Goal: Task Accomplishment & Management: Use online tool/utility

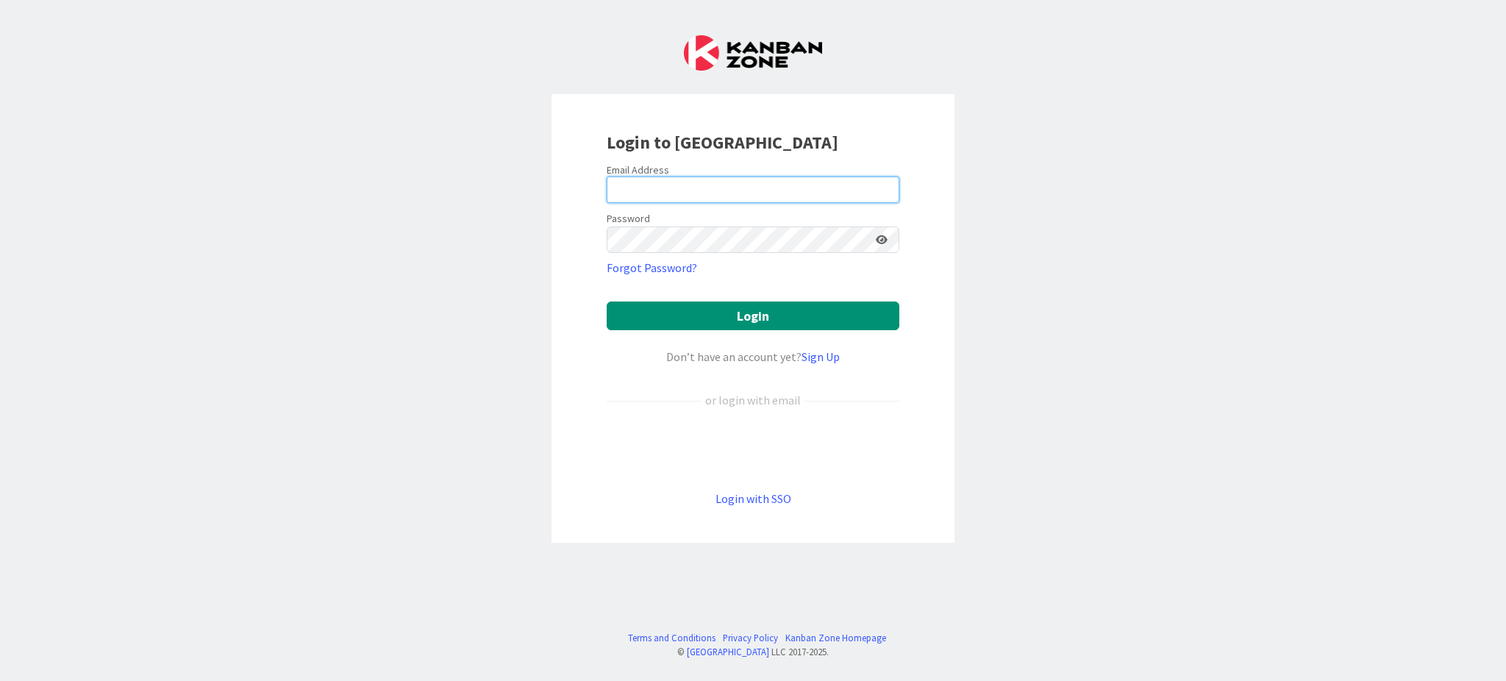
type input "[PERSON_NAME][EMAIL_ADDRESS][DOMAIN_NAME]"
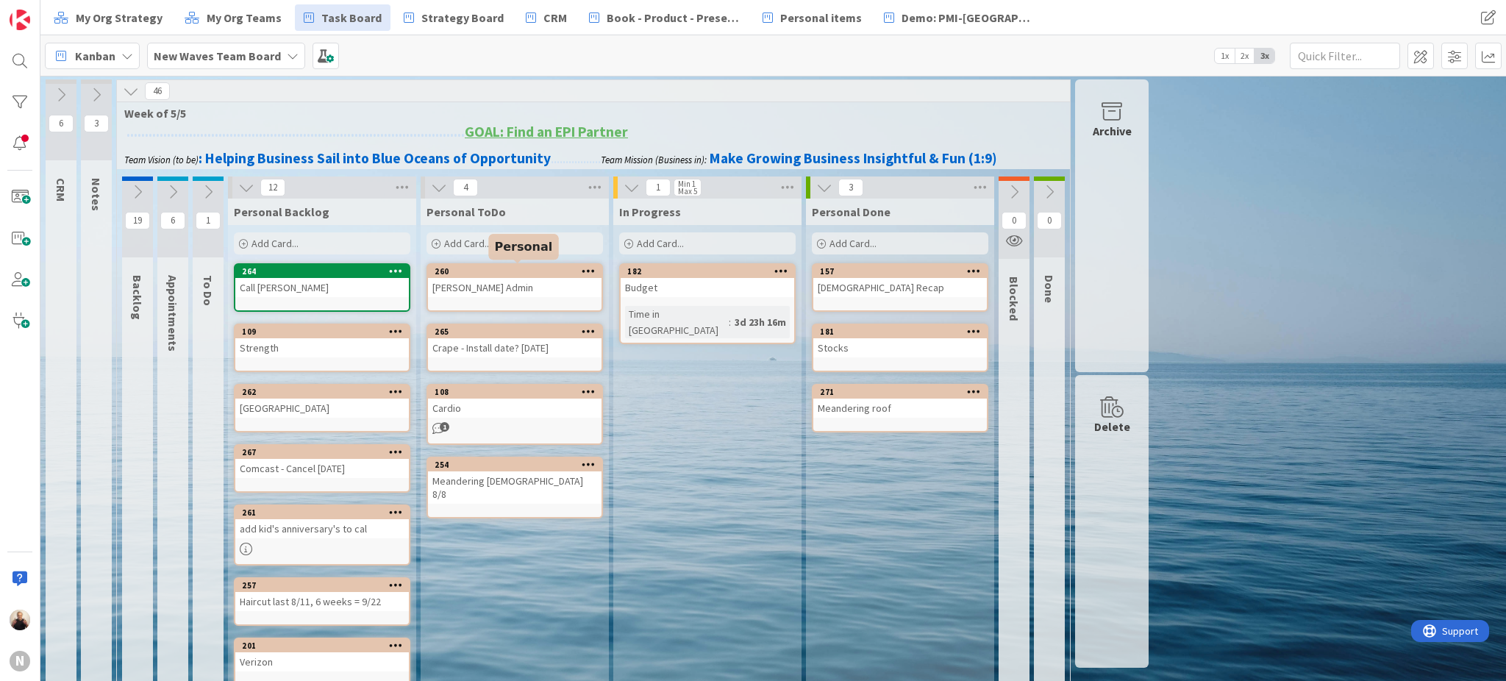
click at [539, 268] on div "260" at bounding box center [518, 271] width 167 height 10
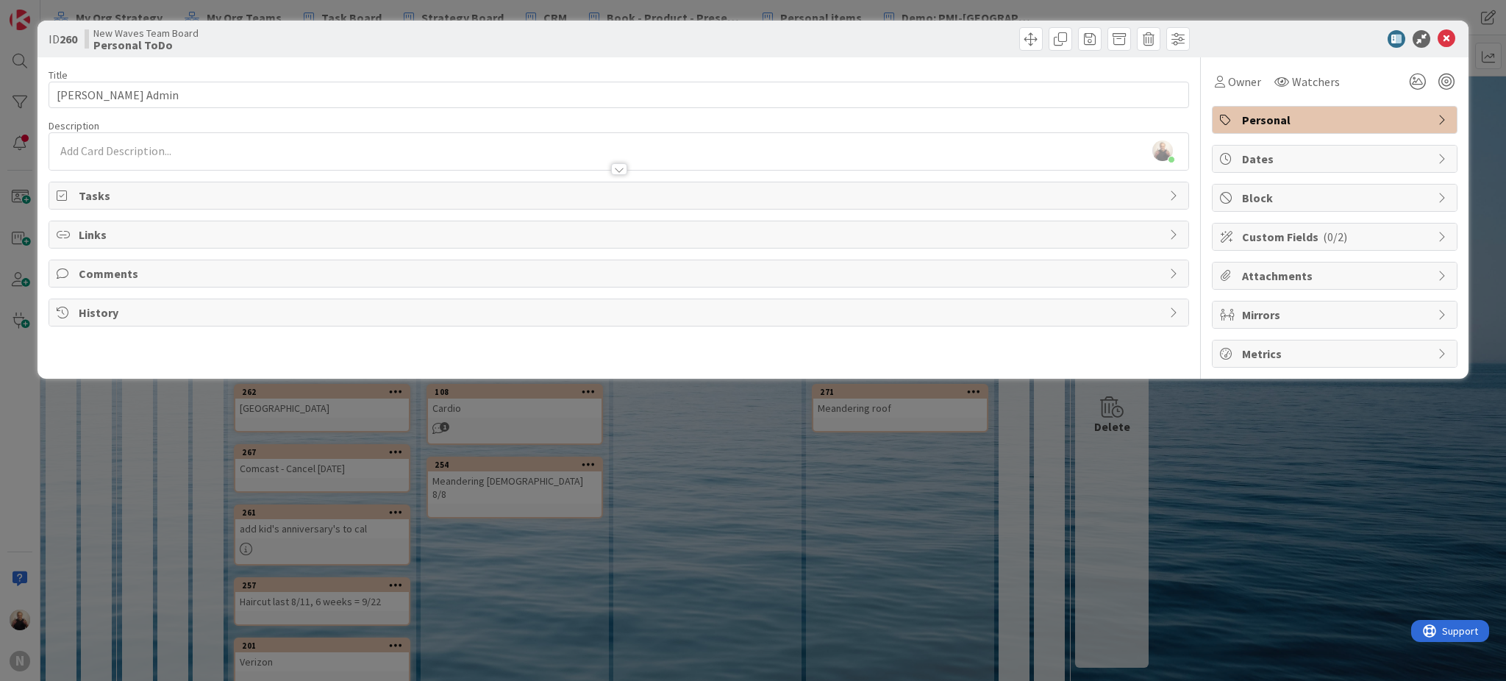
click at [96, 195] on span "Tasks" at bounding box center [620, 196] width 1083 height 18
click at [102, 231] on button "Add Checklist" at bounding box center [108, 230] width 103 height 26
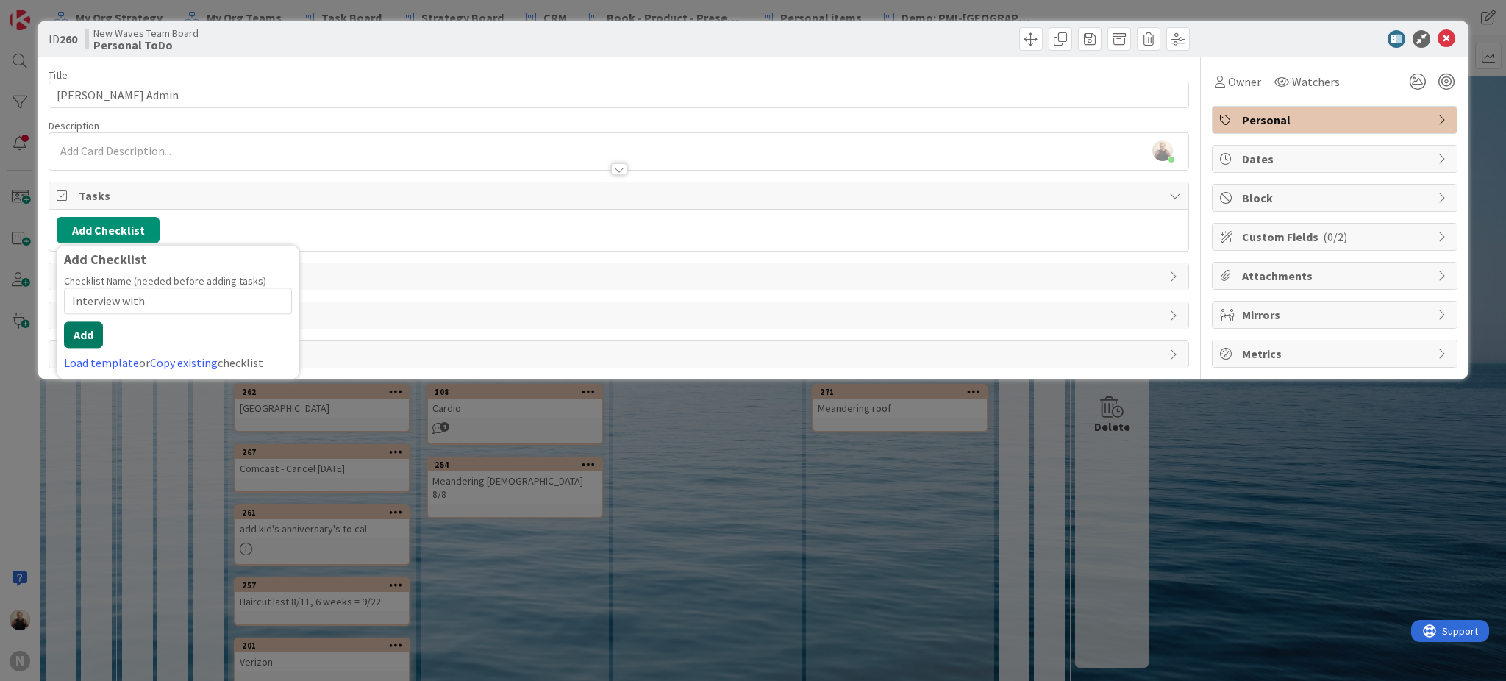
type input "Interview with"
click at [88, 335] on button "Add" at bounding box center [83, 334] width 39 height 26
click at [285, 231] on div "Add Checklist Back" at bounding box center [619, 230] width 1124 height 26
click at [130, 233] on button "Add Checklist" at bounding box center [108, 230] width 103 height 26
type input "Interviews with:"
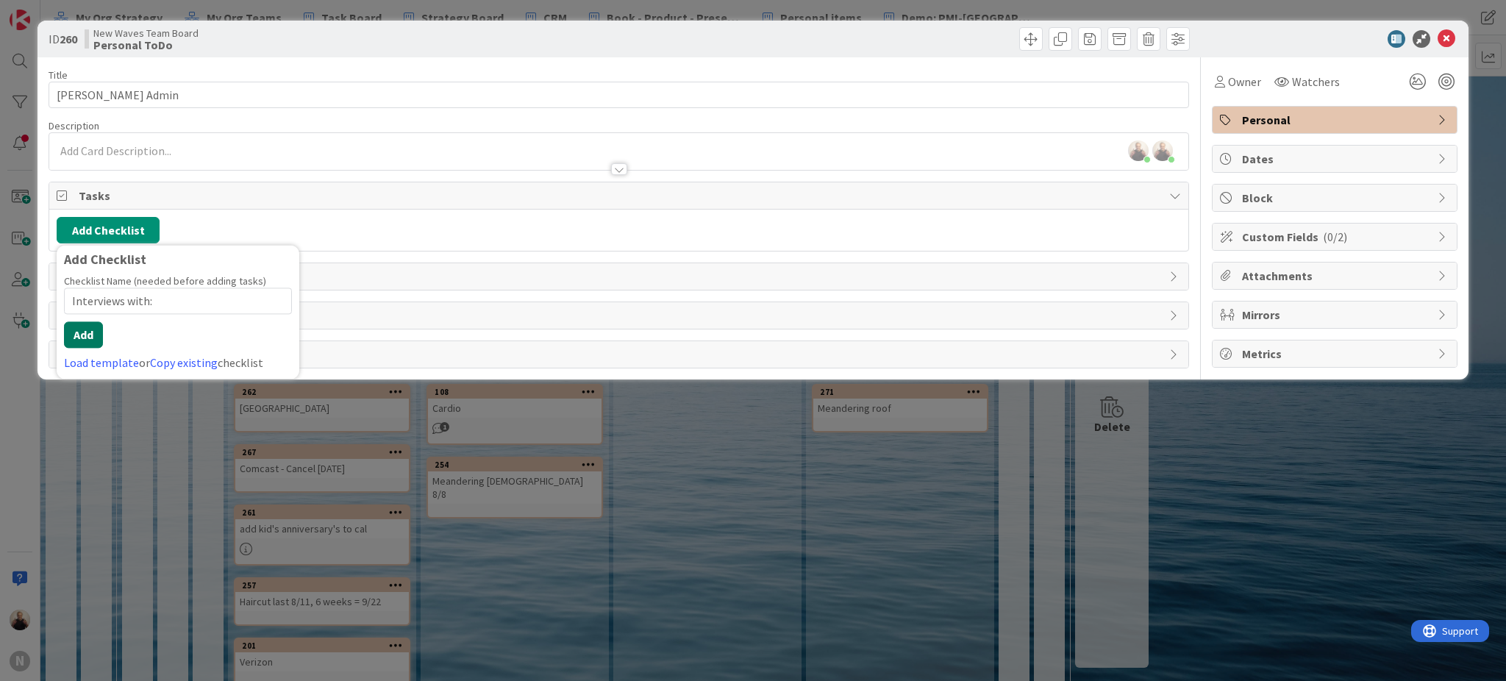
click at [77, 329] on button "Add" at bounding box center [83, 334] width 39 height 26
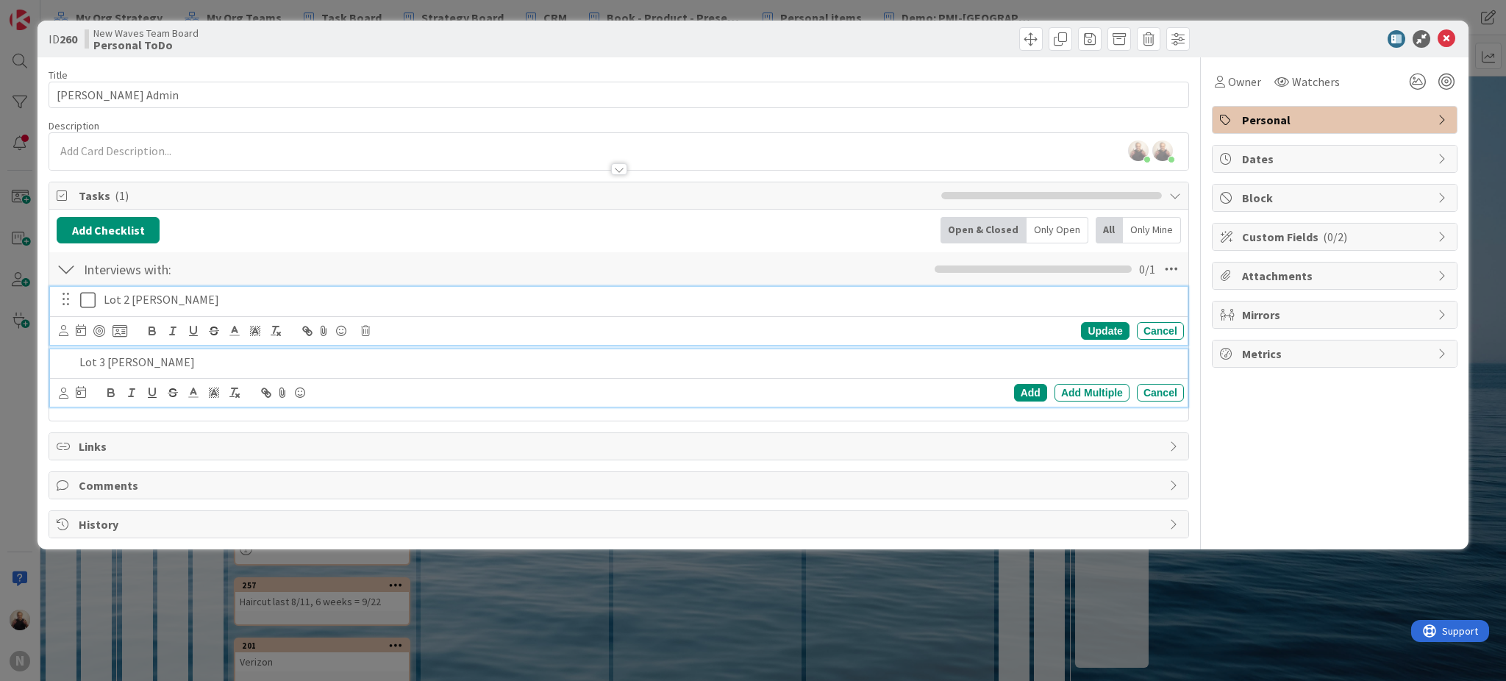
click at [169, 296] on p "Lot 2 [PERSON_NAME]" at bounding box center [641, 299] width 1074 height 17
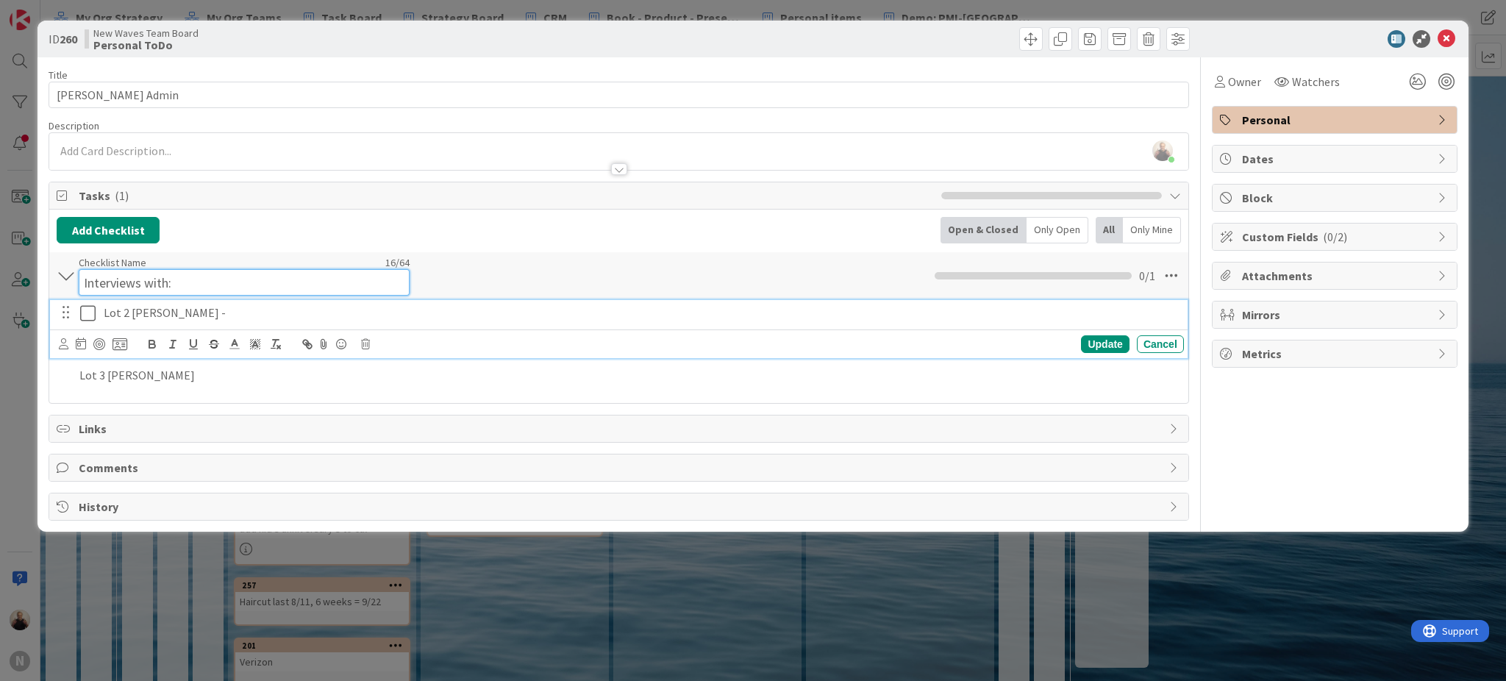
click at [222, 270] on input "Interviews with:" at bounding box center [244, 282] width 331 height 26
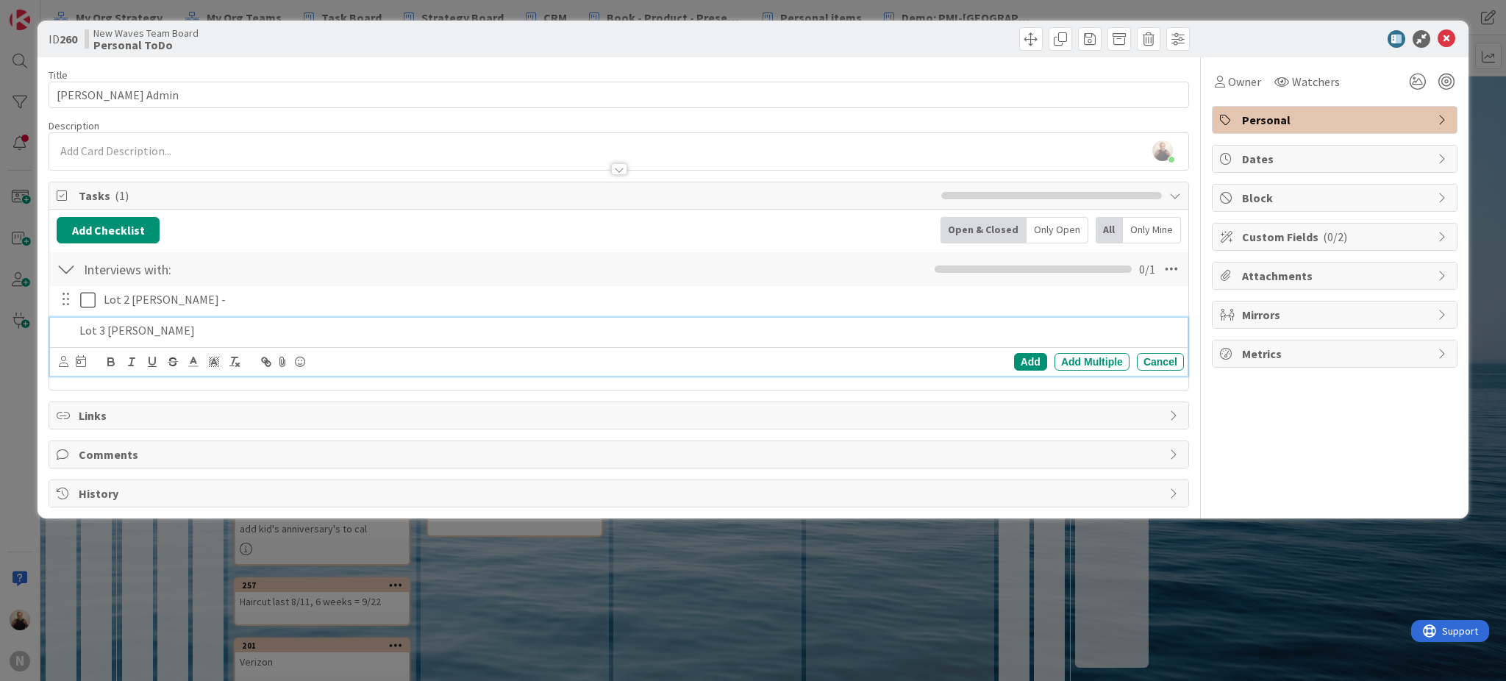
click at [154, 345] on div "Lot 3 [PERSON_NAME] Add Add Multiple Cancel" at bounding box center [619, 347] width 1138 height 58
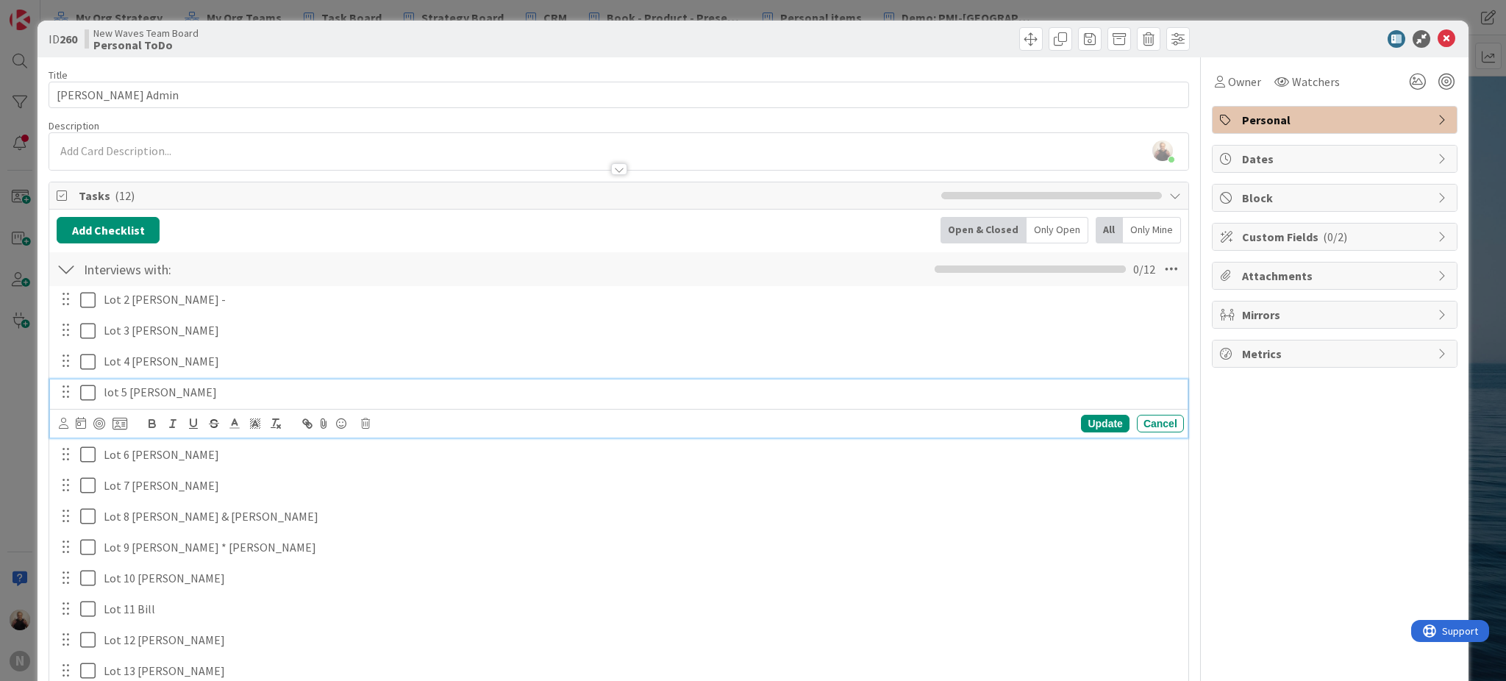
click at [425, 391] on p "lot 5 [PERSON_NAME]" at bounding box center [641, 392] width 1074 height 17
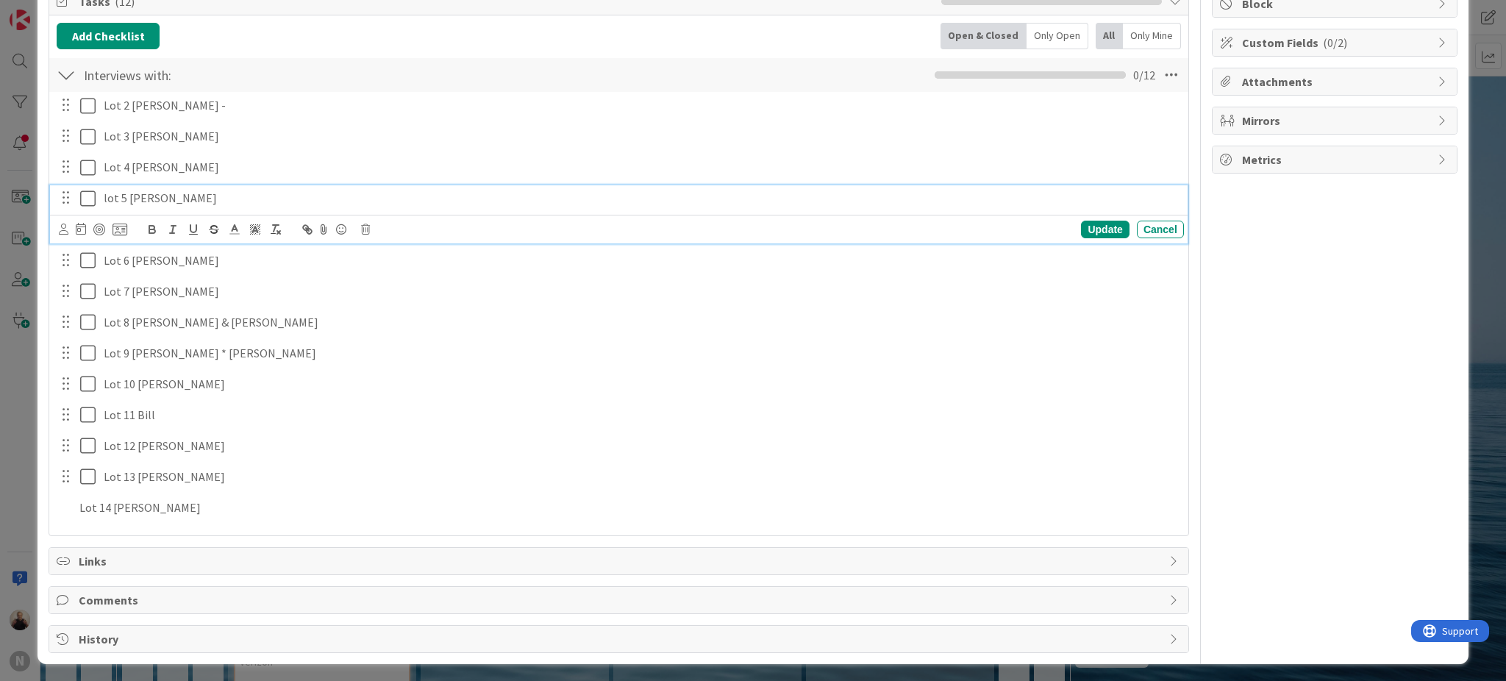
scroll to position [197, 0]
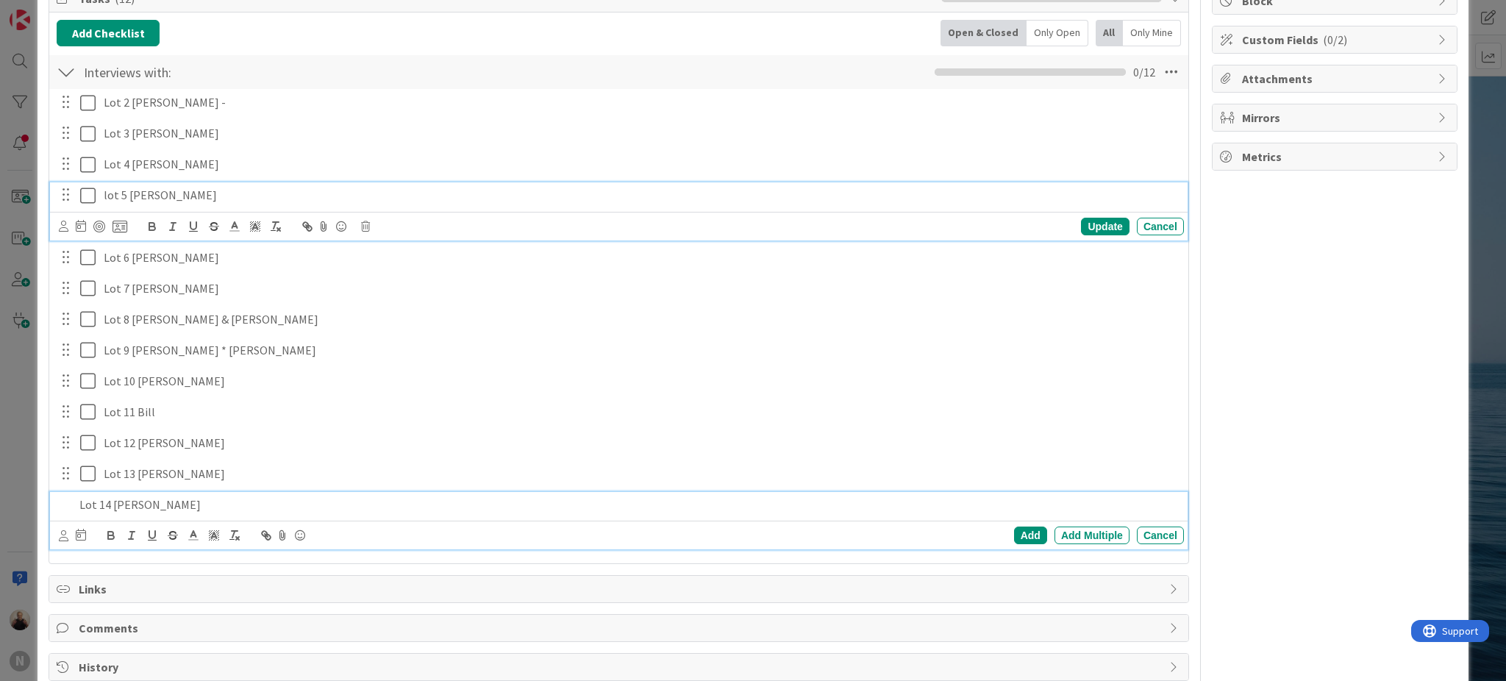
click at [177, 501] on p "Lot 14 [PERSON_NAME]" at bounding box center [628, 504] width 1099 height 17
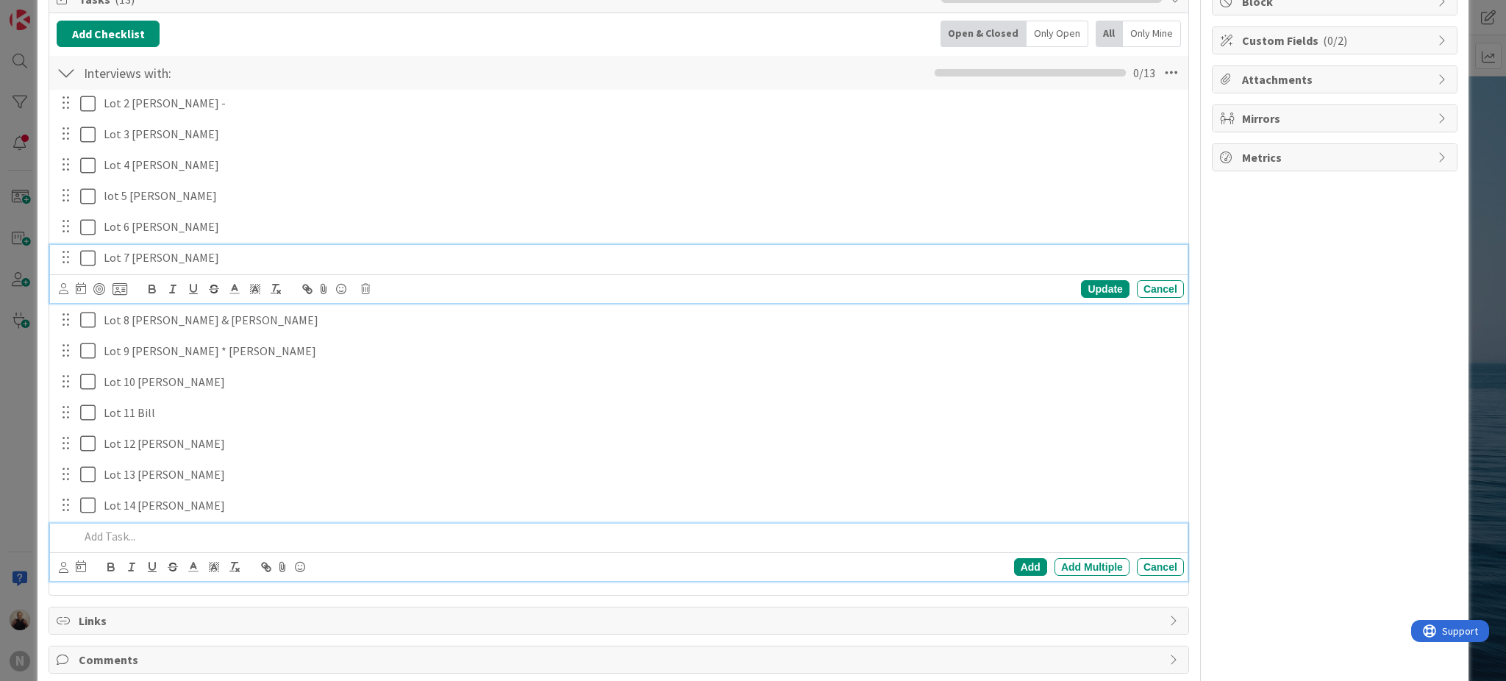
scroll to position [228, 0]
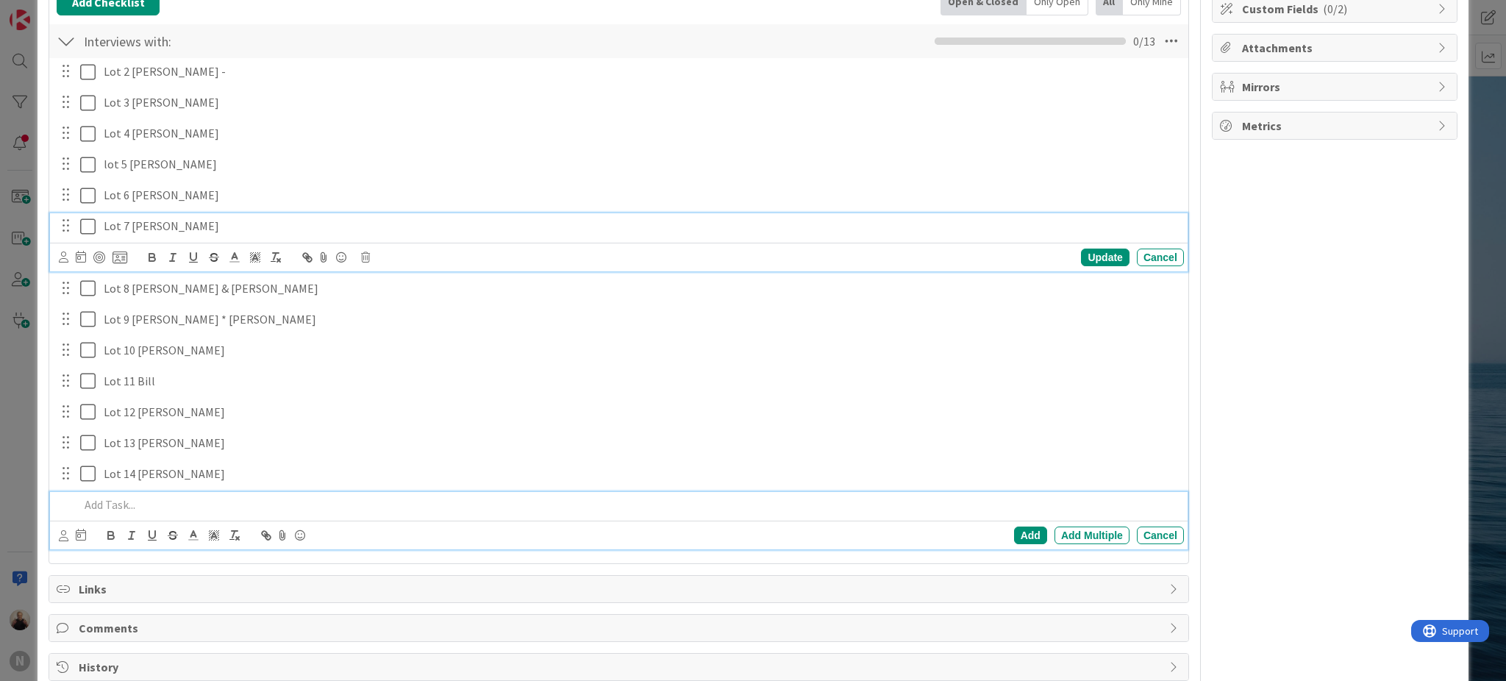
click at [87, 262] on div "Lot 7 [PERSON_NAME] Update Cancel" at bounding box center [619, 242] width 1138 height 58
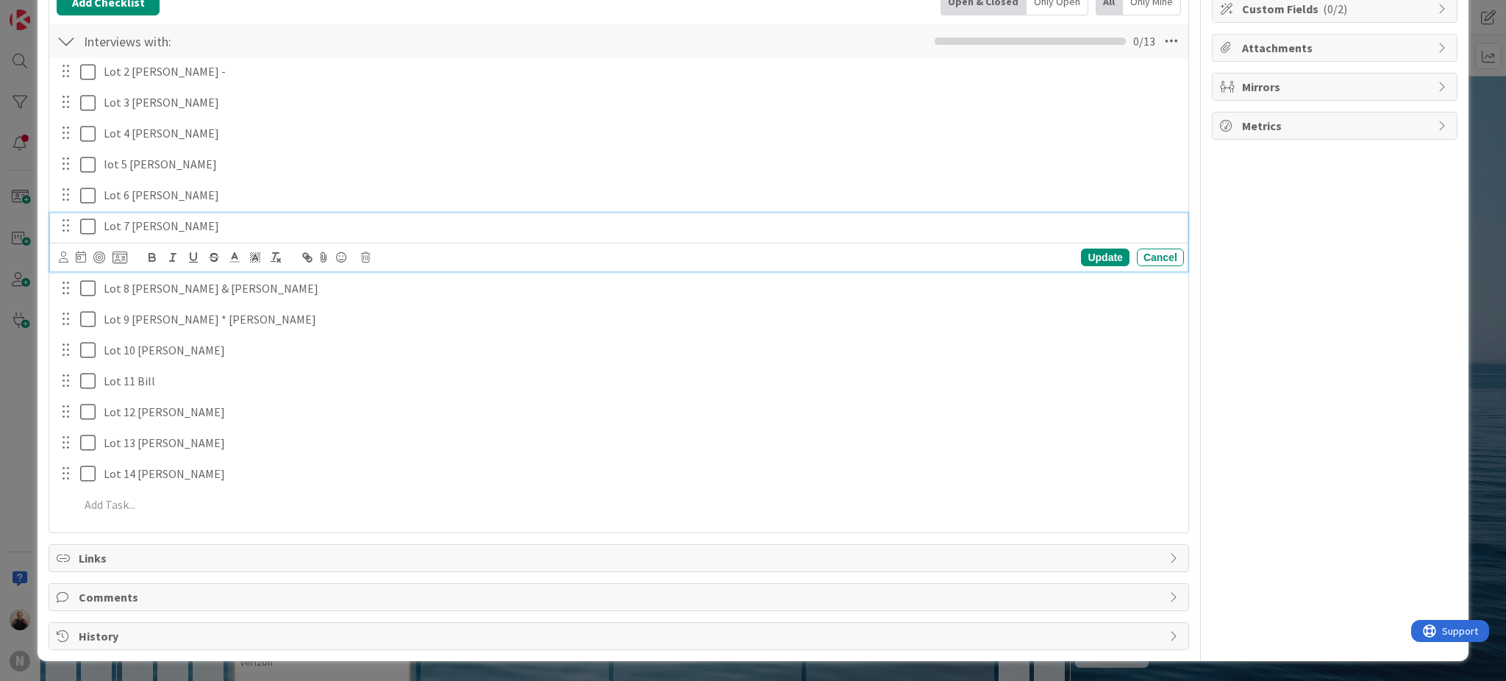
click at [86, 222] on icon at bounding box center [87, 227] width 15 height 18
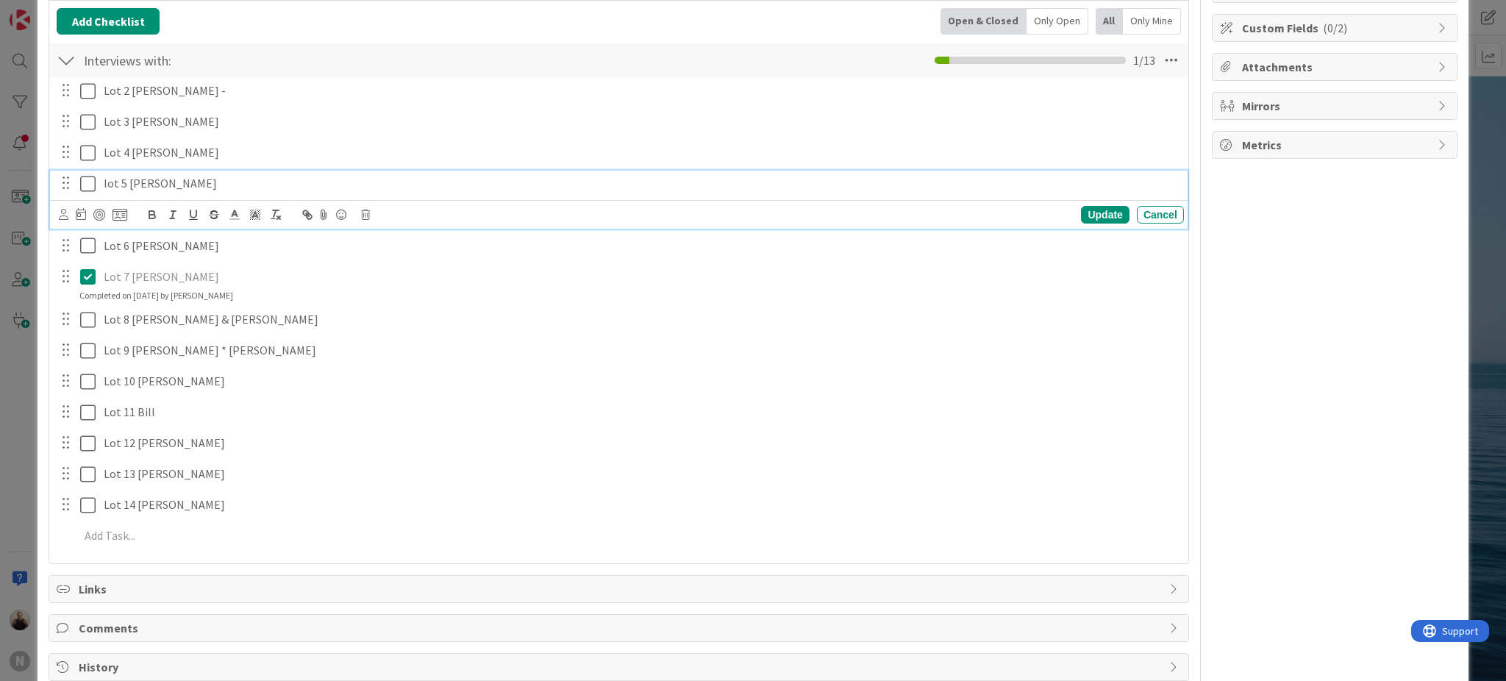
click at [86, 183] on div "lot 5 [PERSON_NAME] Update Cancel" at bounding box center [619, 200] width 1138 height 58
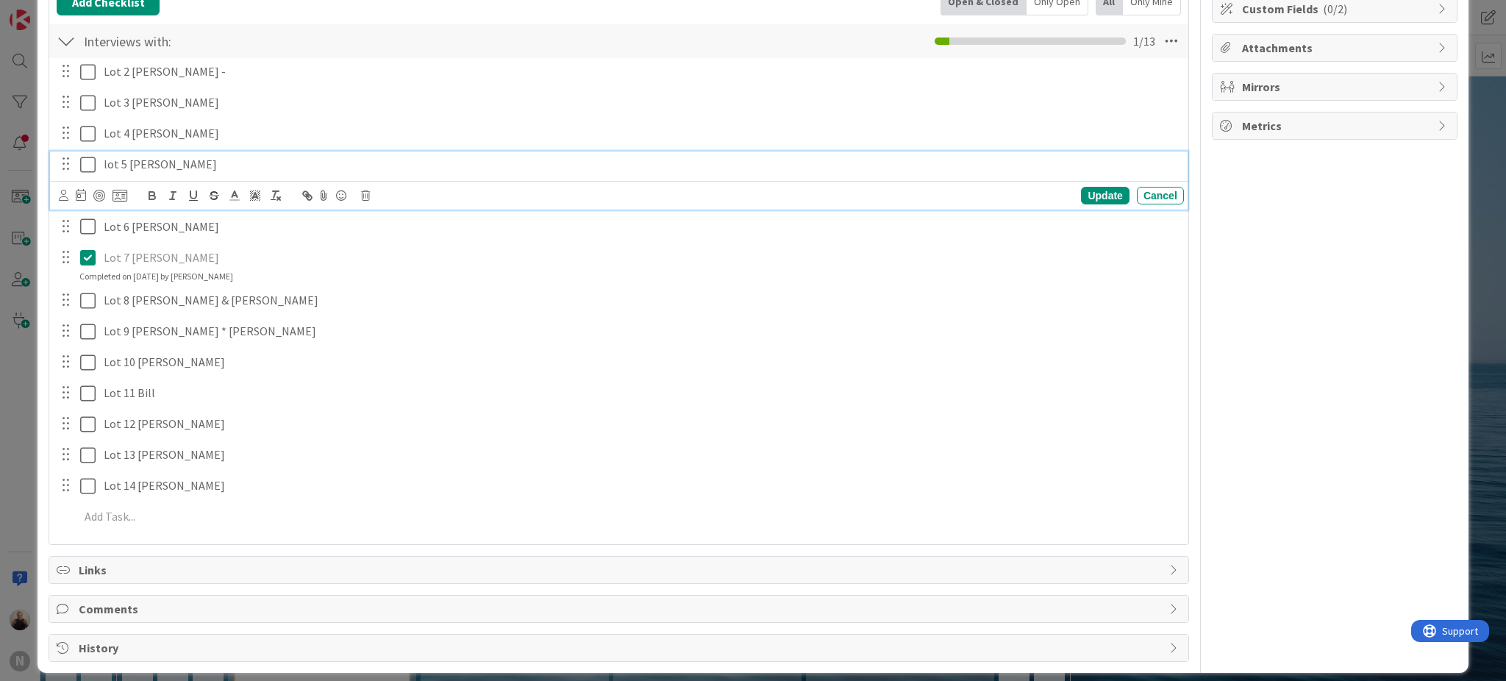
click at [87, 168] on icon at bounding box center [87, 165] width 15 height 18
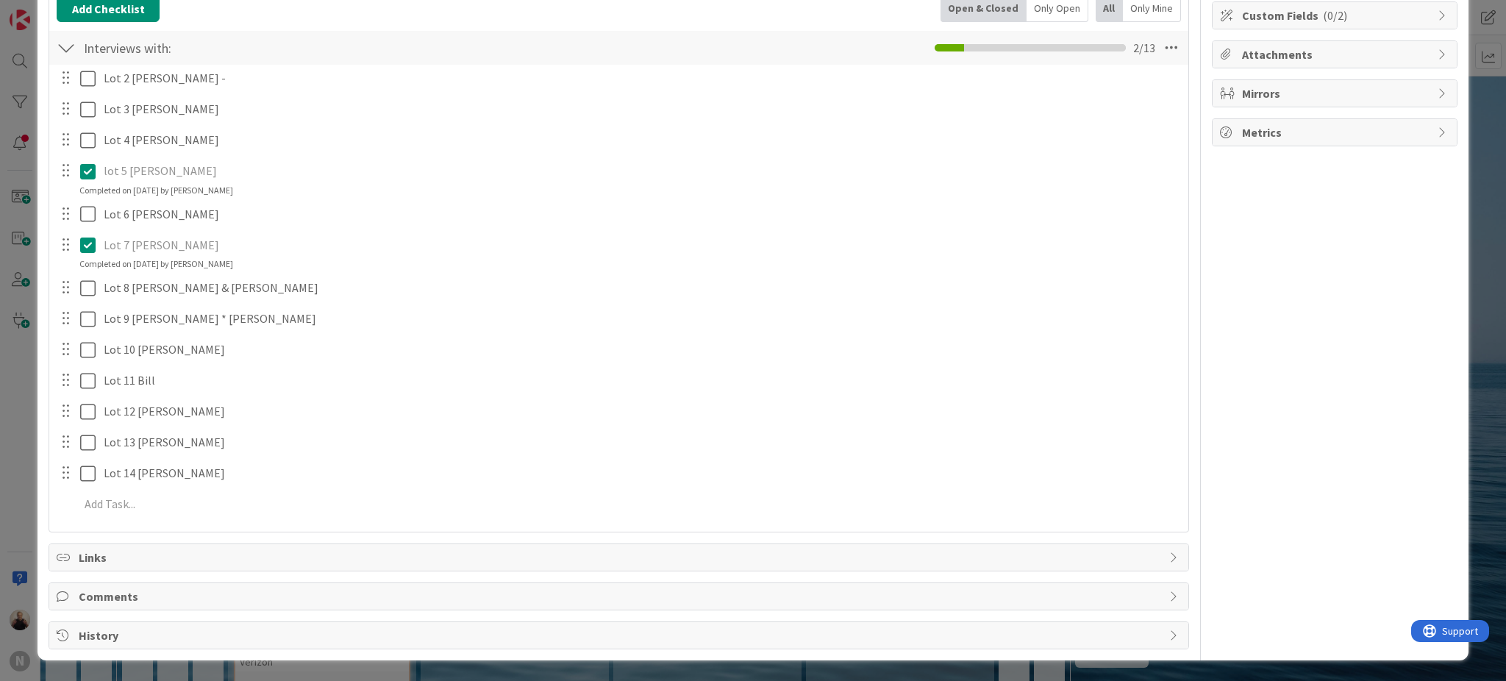
scroll to position [221, 0]
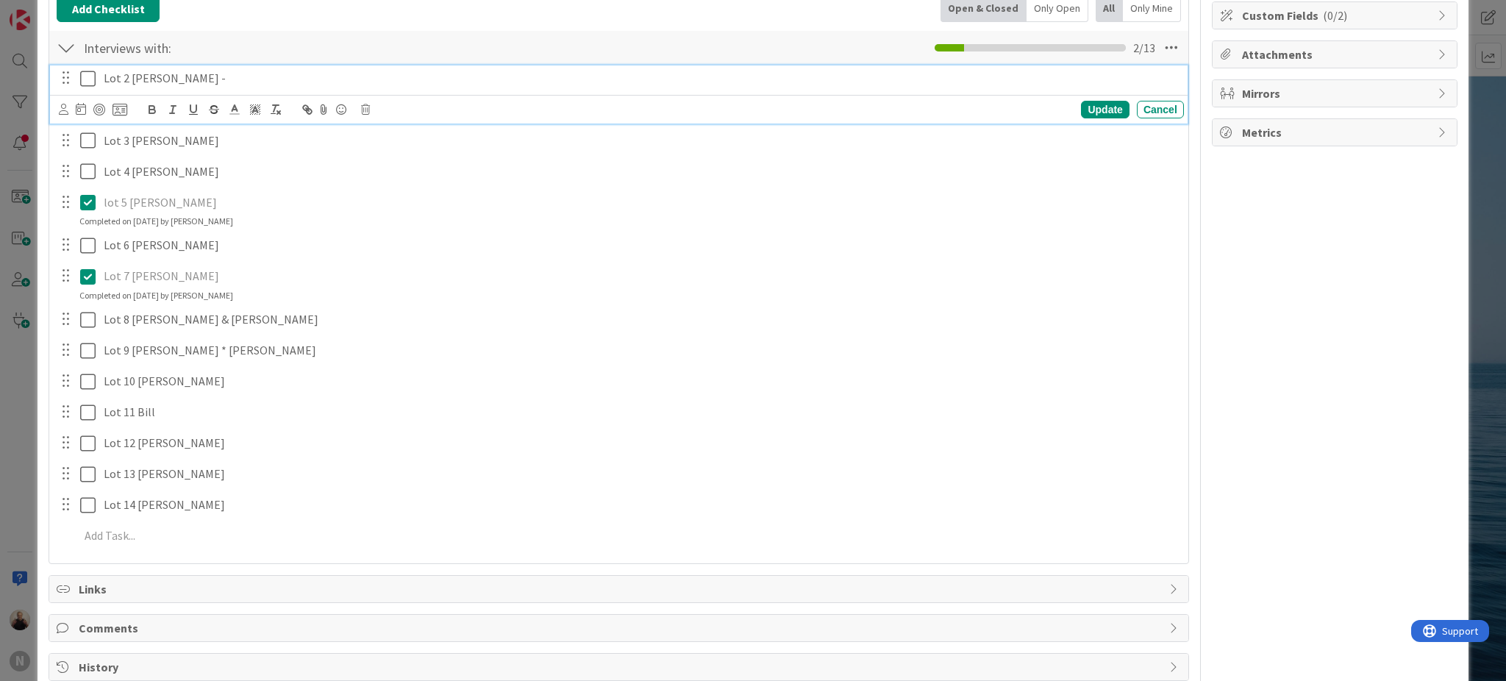
click at [88, 79] on icon at bounding box center [87, 79] width 15 height 18
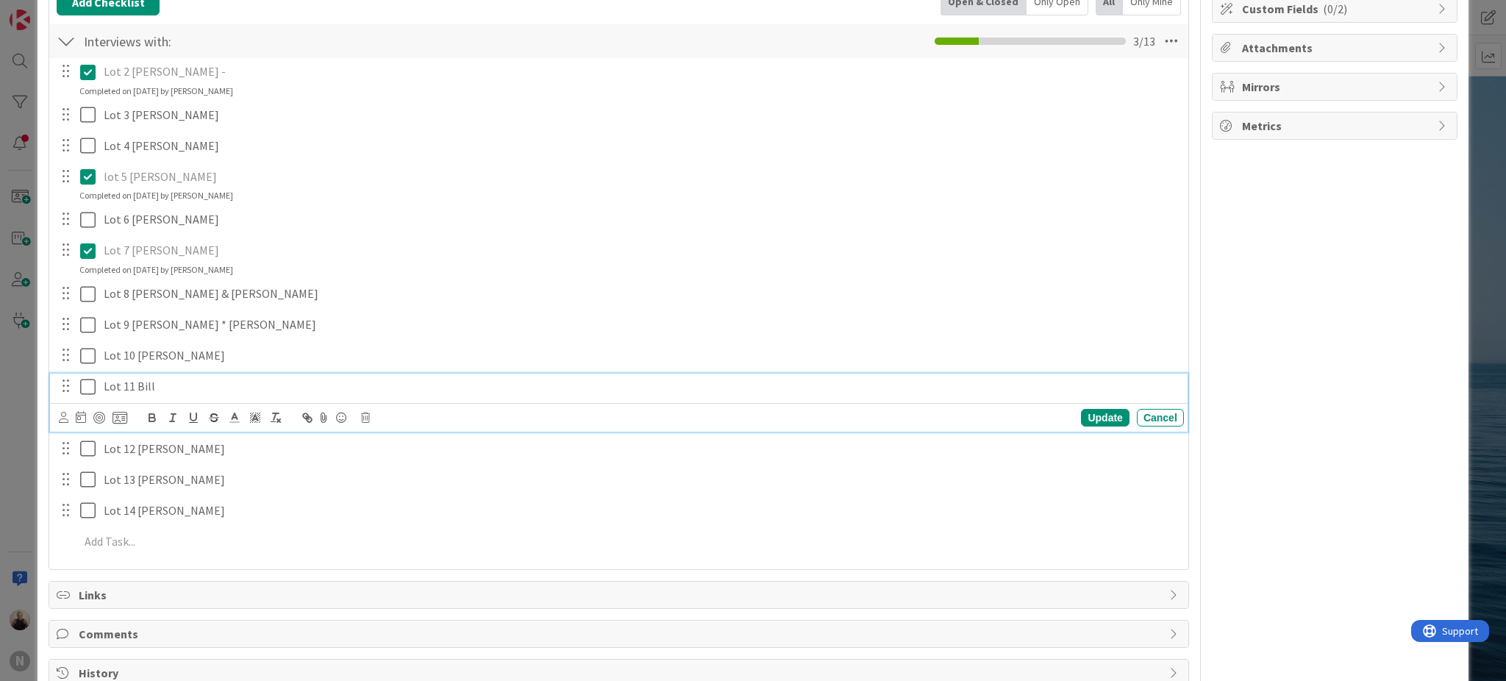
click at [91, 387] on icon at bounding box center [87, 387] width 15 height 18
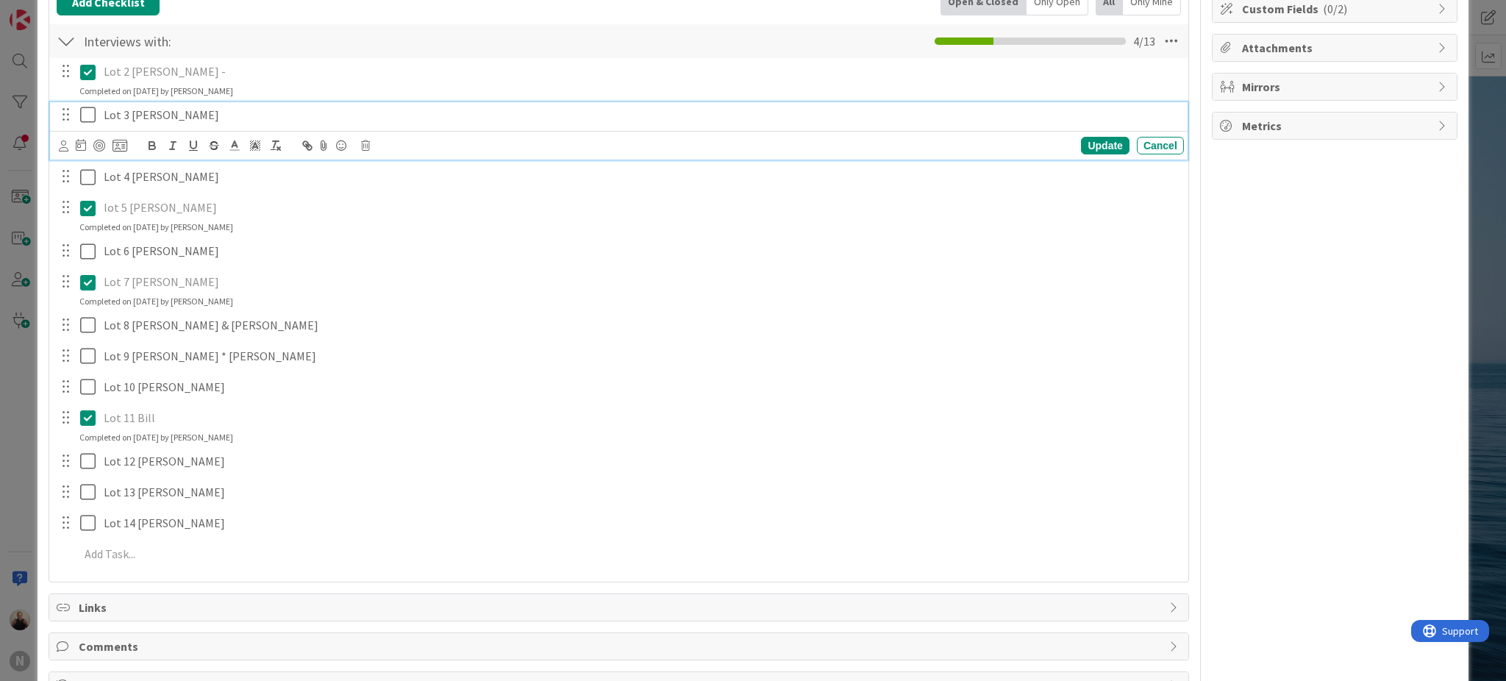
click at [171, 115] on p "Lot 3 [PERSON_NAME]" at bounding box center [641, 115] width 1074 height 17
drag, startPoint x: 166, startPoint y: 115, endPoint x: 269, endPoint y: 114, distance: 103.0
click at [273, 117] on p "Lot 3 [PERSON_NAME] sent text" at bounding box center [641, 115] width 1074 height 17
copy p "sent text"
click at [1083, 140] on div "Update" at bounding box center [1105, 146] width 48 height 18
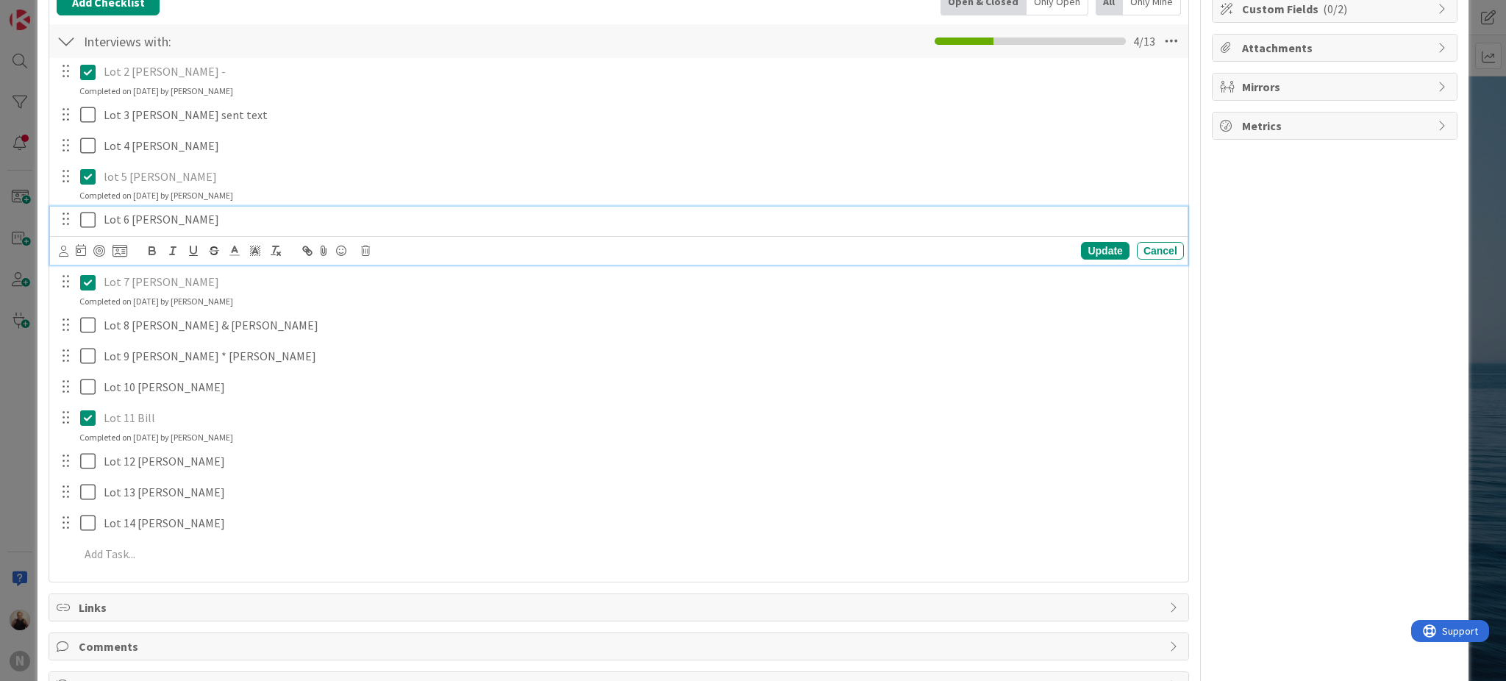
click at [180, 218] on p "Lot 6 [PERSON_NAME]" at bounding box center [641, 219] width 1074 height 17
click at [1096, 247] on div "Update" at bounding box center [1105, 251] width 48 height 18
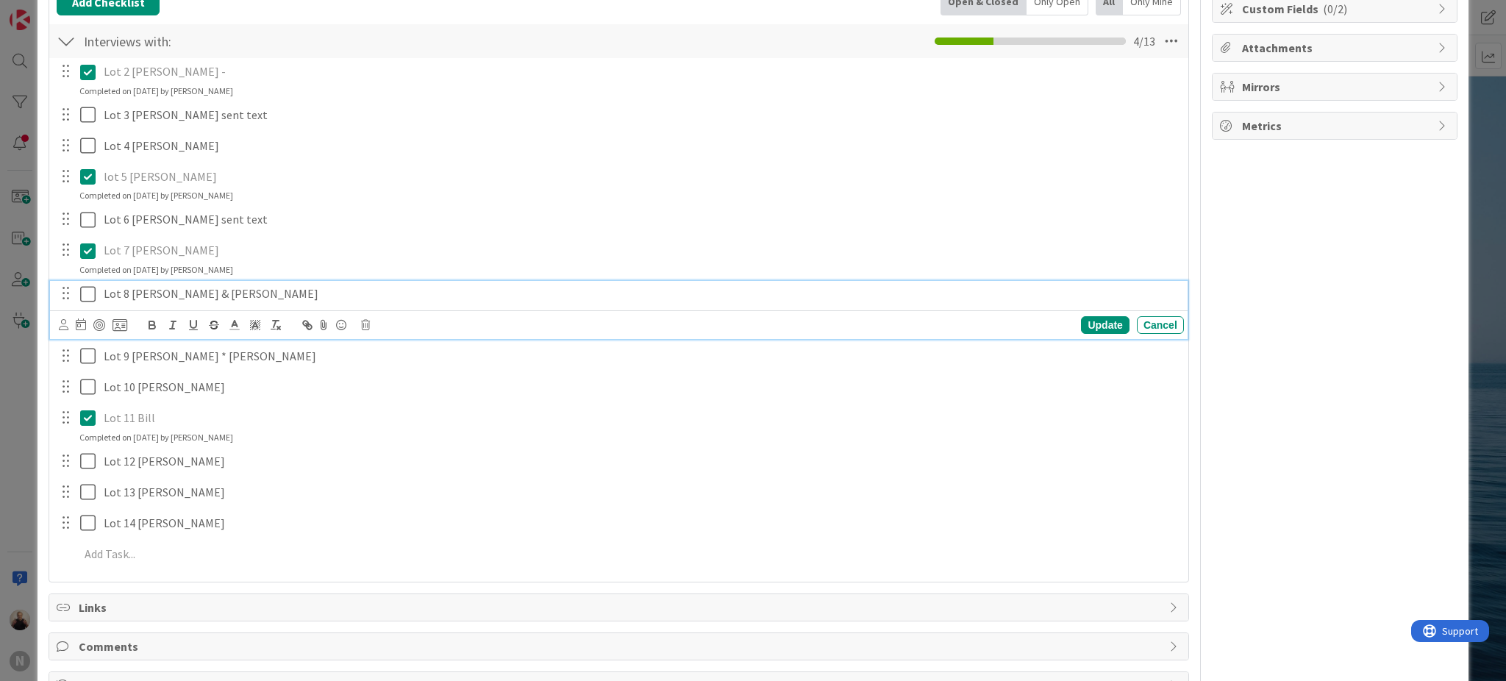
click at [193, 292] on p "Lot 8 [PERSON_NAME] & [PERSON_NAME]" at bounding box center [641, 293] width 1074 height 17
click at [573, 430] on div "Lot 11 Bill" at bounding box center [641, 418] width 1086 height 26
click at [243, 324] on p "Lot 9 [PERSON_NAME] * [PERSON_NAME]" at bounding box center [641, 324] width 1074 height 17
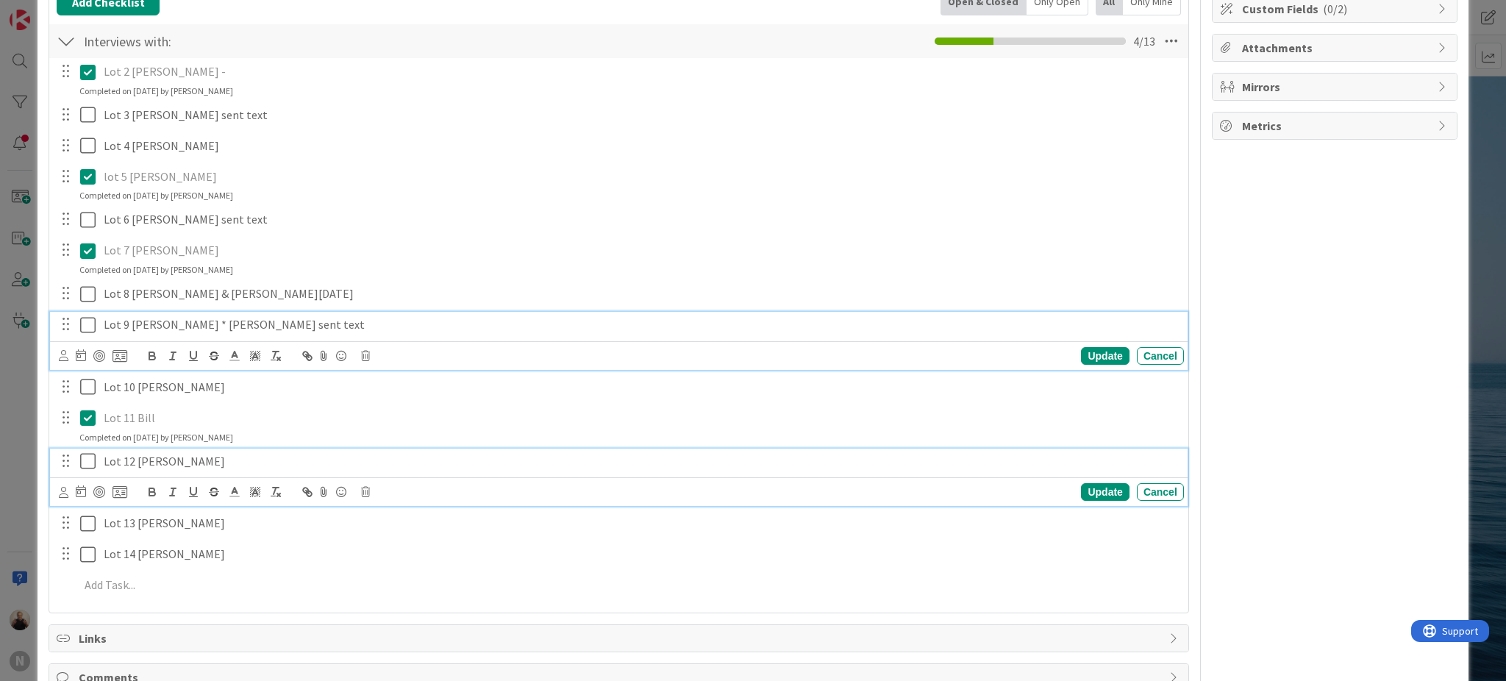
click at [552, 455] on p "Lot 12 [PERSON_NAME]" at bounding box center [641, 461] width 1074 height 17
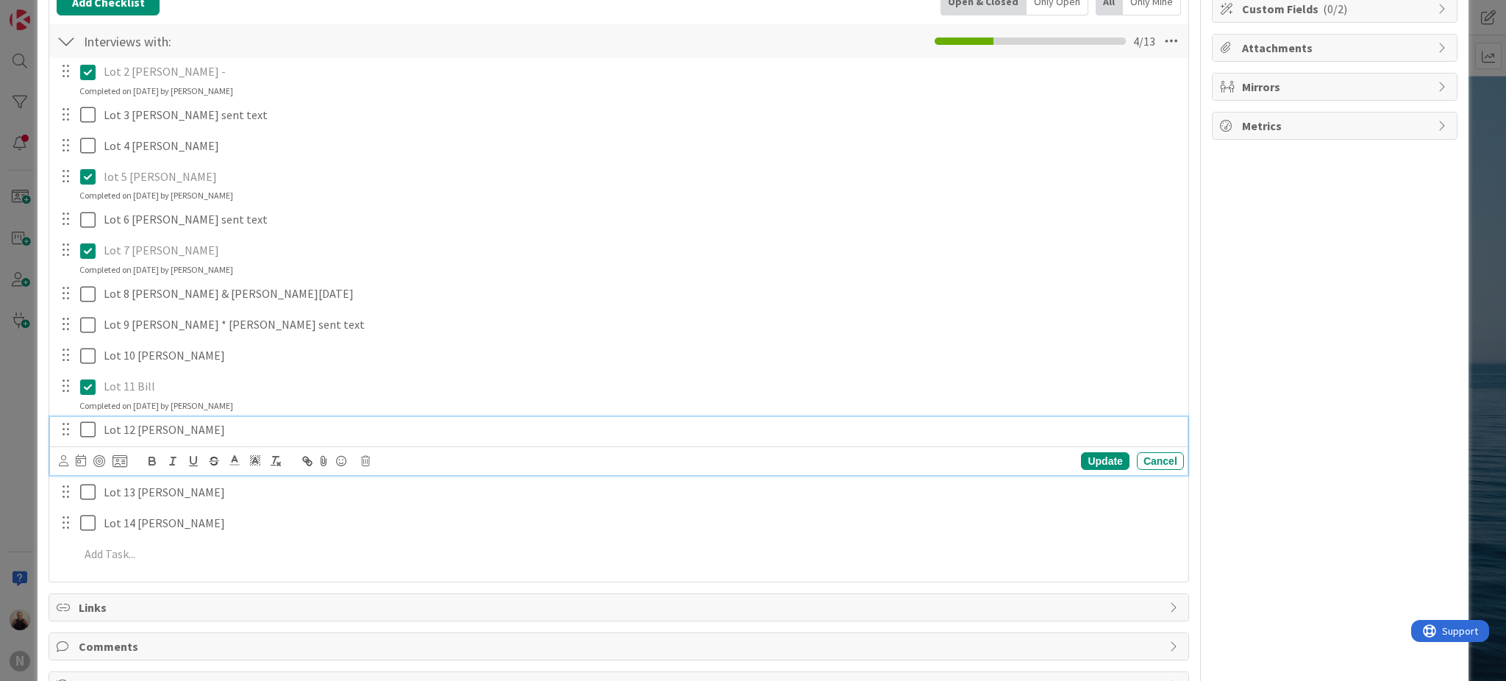
scroll to position [196, 0]
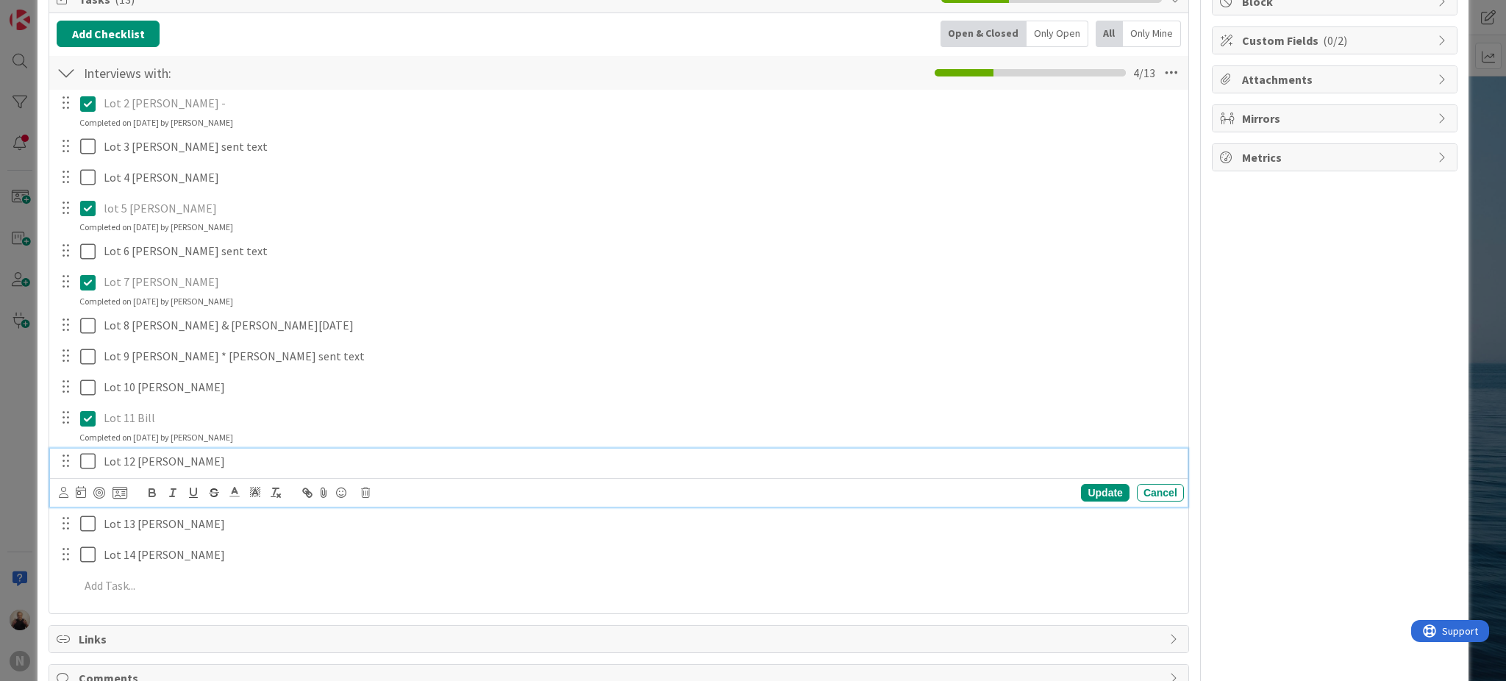
click at [227, 408] on div "Lot 11 Bill" at bounding box center [641, 418] width 1086 height 26
click at [176, 457] on p "Lot 12 [PERSON_NAME]" at bounding box center [641, 461] width 1074 height 17
click at [185, 524] on p "Lot 13 [PERSON_NAME]" at bounding box center [641, 523] width 1074 height 17
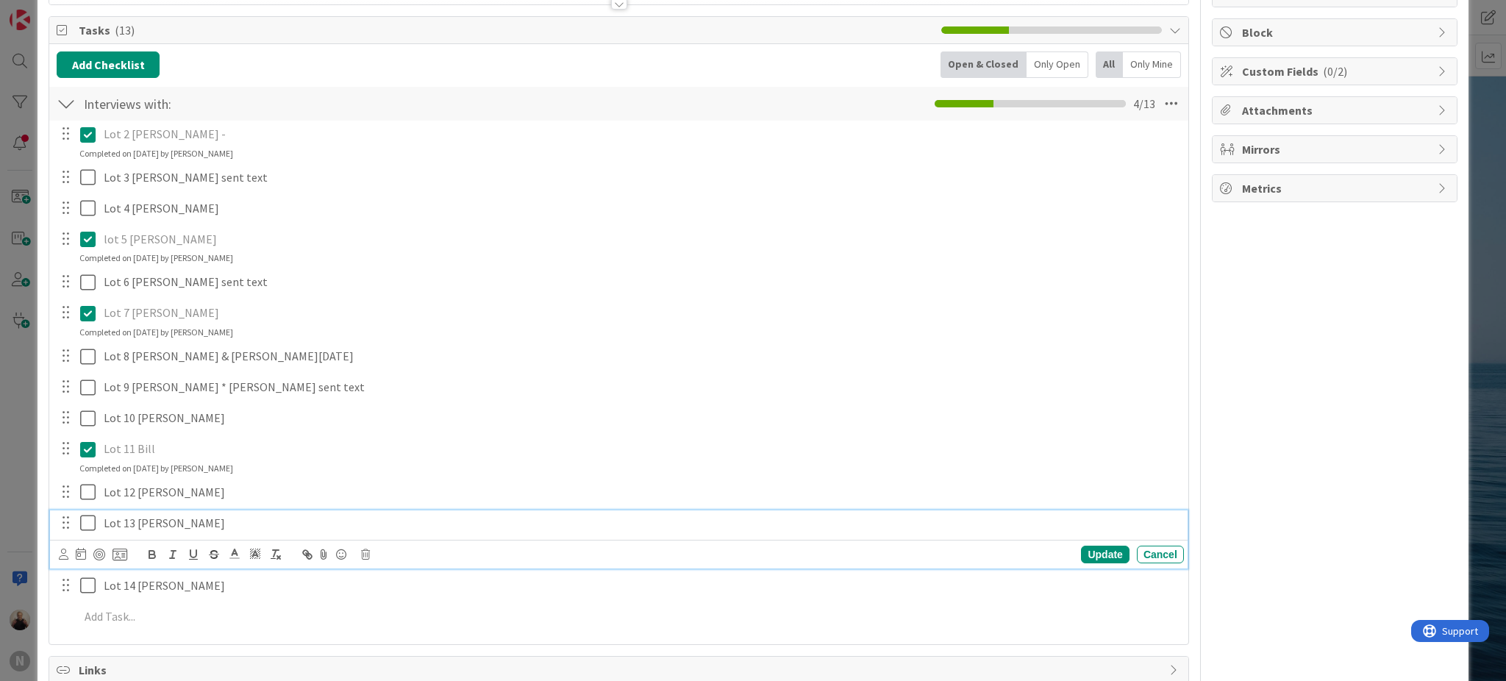
click at [413, 444] on p "Lot 11 Bill" at bounding box center [641, 448] width 1074 height 17
click at [228, 521] on p "Lot 13 [PERSON_NAME]" at bounding box center [641, 523] width 1074 height 17
click at [1101, 556] on div "Update" at bounding box center [1105, 555] width 48 height 18
